Goal: Task Accomplishment & Management: Complete application form

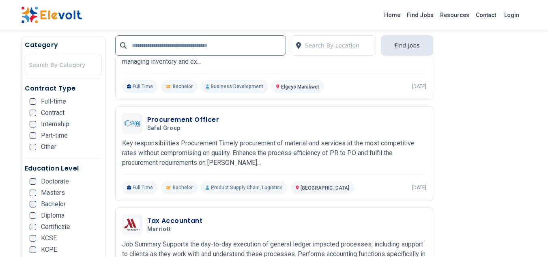
scroll to position [1301, 0]
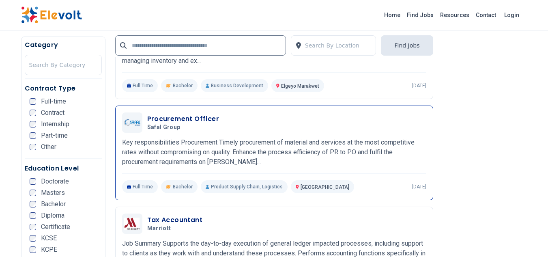
click at [196, 114] on h3 "Procurement Officer" at bounding box center [183, 119] width 72 height 10
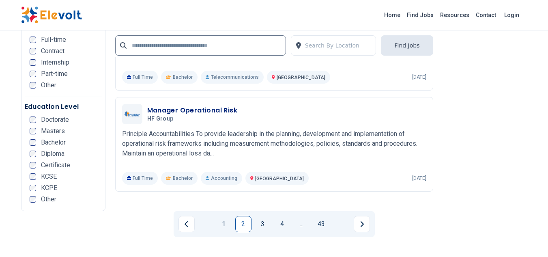
scroll to position [1664, 0]
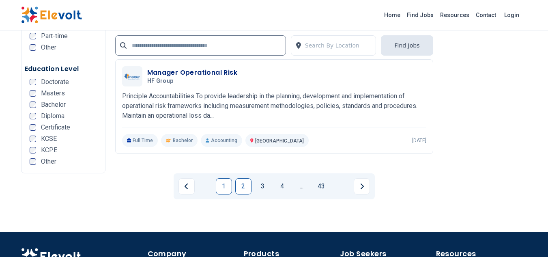
click at [227, 178] on link "1" at bounding box center [224, 186] width 16 height 16
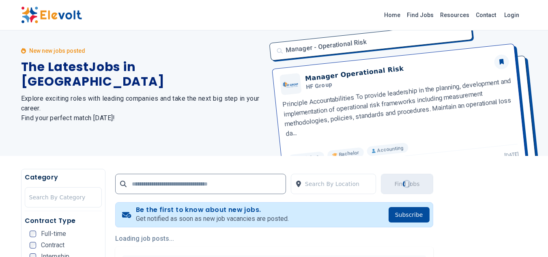
scroll to position [0, 0]
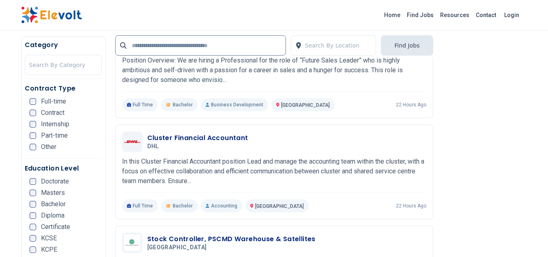
scroll to position [1195, 0]
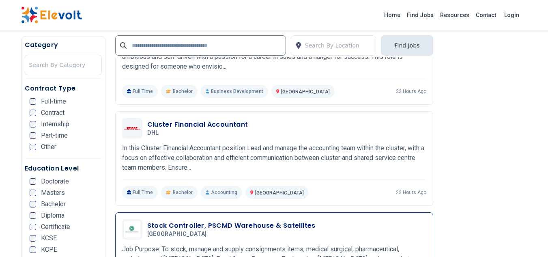
click at [281, 230] on h5 "[GEOGRAPHIC_DATA]" at bounding box center [229, 233] width 165 height 7
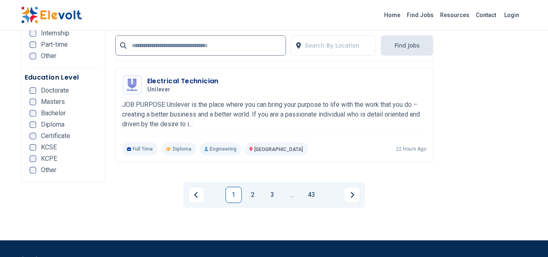
scroll to position [1670, 0]
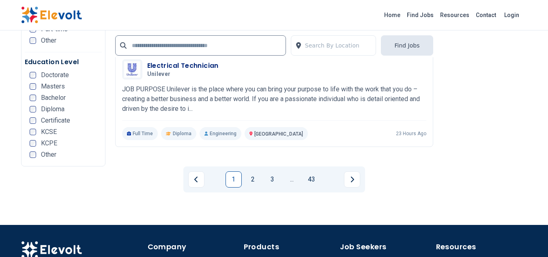
click at [230, 171] on link "1" at bounding box center [234, 179] width 16 height 16
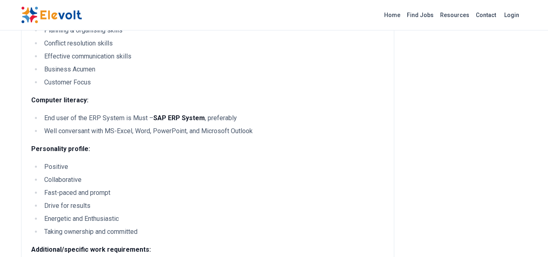
scroll to position [868, 0]
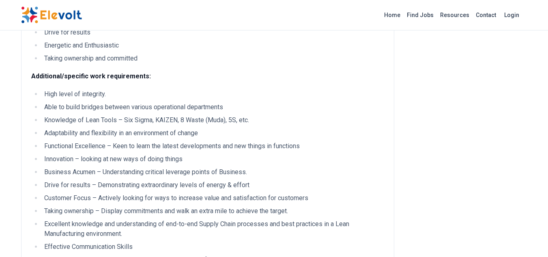
click at [230, 226] on li "Excellent knowledge and understanding of end-to-end Supply Chain processes and …" at bounding box center [213, 228] width 342 height 19
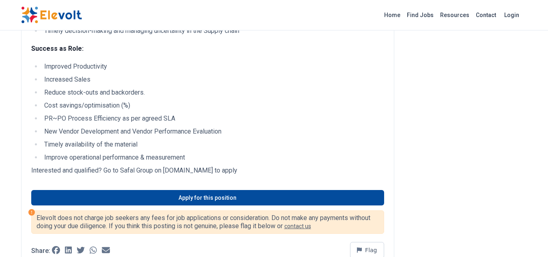
scroll to position [1314, 0]
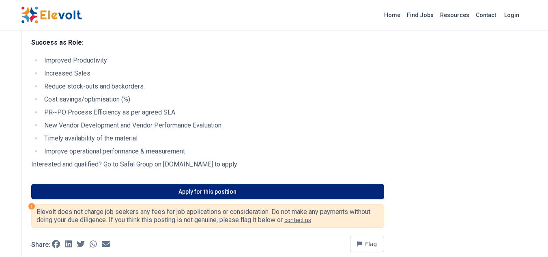
click at [249, 193] on link "Apply for this position" at bounding box center [207, 191] width 353 height 15
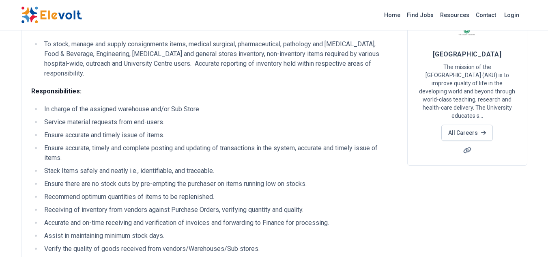
scroll to position [72, 0]
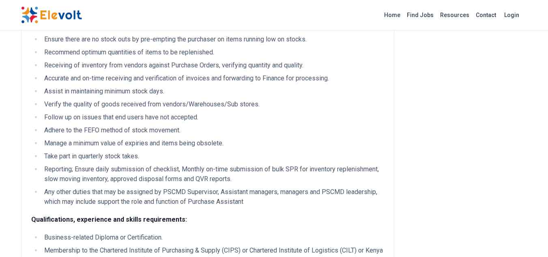
click at [254, 217] on div "Job Purpose: To stock, manage and supply consignments items, medical surgical, …" at bounding box center [207, 119] width 353 height 484
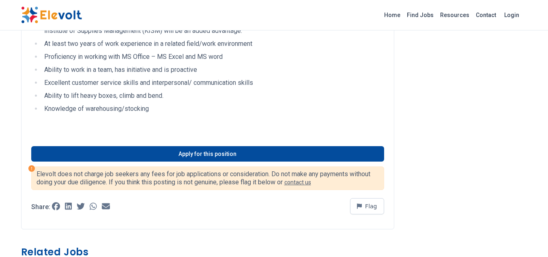
scroll to position [445, 0]
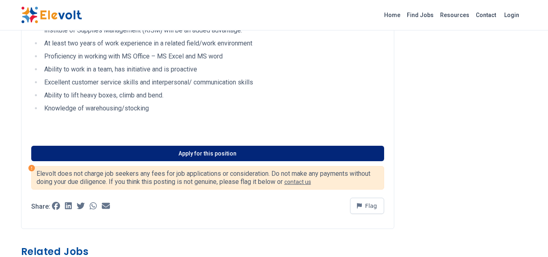
click at [288, 146] on link "Apply for this position" at bounding box center [207, 153] width 353 height 15
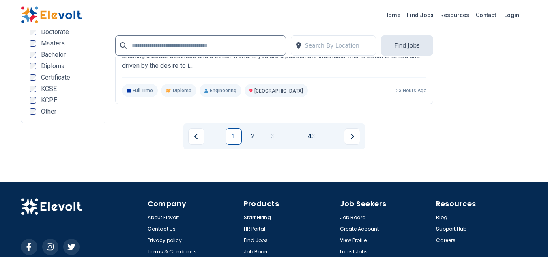
scroll to position [1714, 0]
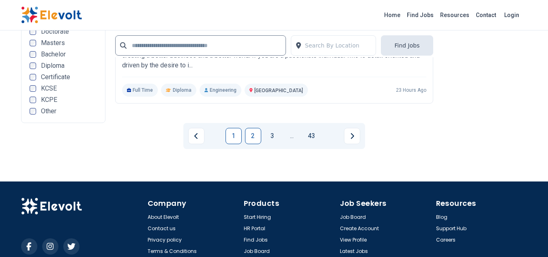
click at [251, 128] on link "2" at bounding box center [253, 136] width 16 height 16
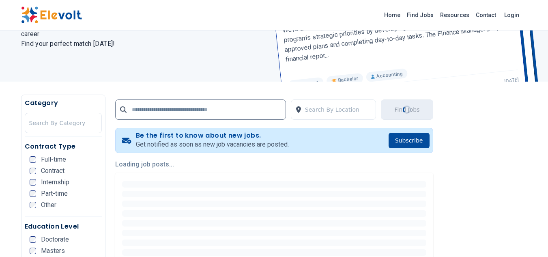
scroll to position [0, 0]
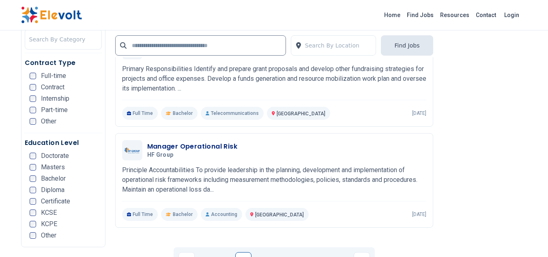
scroll to position [1606, 0]
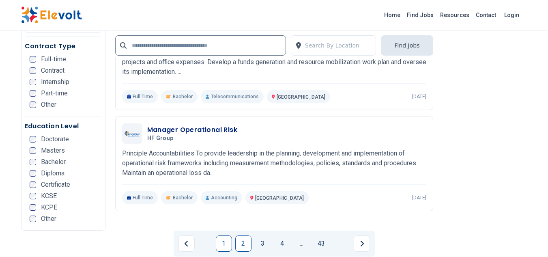
click at [224, 235] on link "1" at bounding box center [224, 243] width 16 height 16
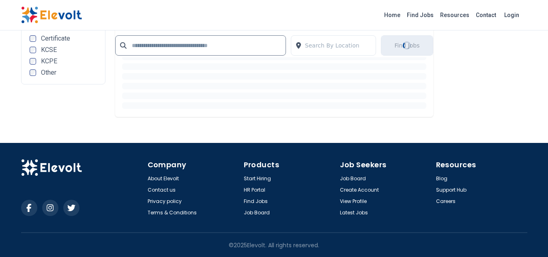
scroll to position [1235, 0]
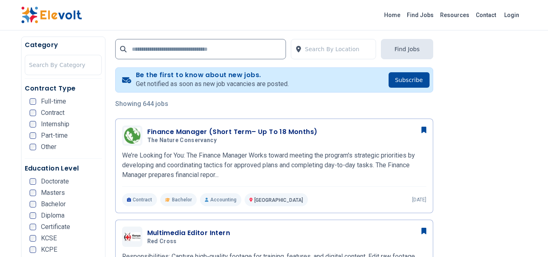
scroll to position [184, 0]
